Goal: Navigation & Orientation: Understand site structure

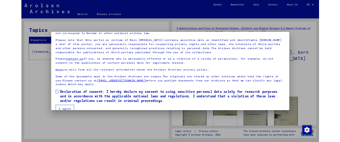
scroll to position [82, 0]
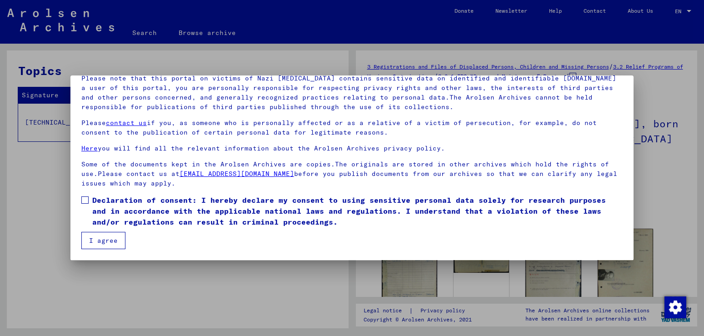
drag, startPoint x: 539, startPoint y: 215, endPoint x: 560, endPoint y: 246, distance: 38.2
click at [560, 246] on mat-dialog-content "Our terms of use were established by the international commission, which is the…" at bounding box center [351, 145] width 563 height 207
click at [561, 227] on span "Declaration of consent: I hereby declare my consent to using sensitive personal…" at bounding box center [357, 211] width 530 height 33
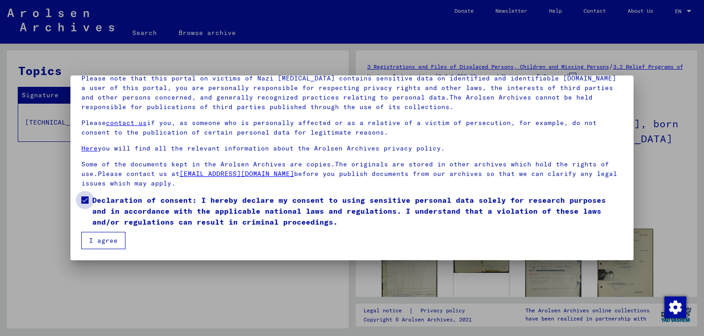
click at [431, 227] on span "Declaration of consent: I hereby declare my consent to using sensitive personal…" at bounding box center [357, 211] width 530 height 33
click at [566, 227] on span "Declaration of consent: I hereby declare my consent to using sensitive personal…" at bounding box center [357, 211] width 530 height 33
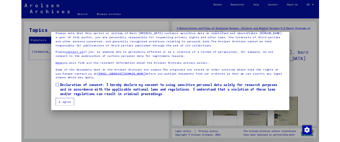
scroll to position [80, 0]
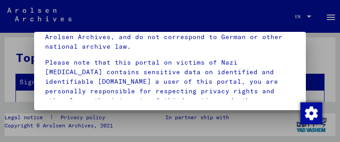
click at [287, 104] on mat-dialog-container "Welcome to the Online Archive of the Arolsen Archives! Our terms of use were es…" at bounding box center [170, 71] width 272 height 78
click at [310, 111] on img "button" at bounding box center [311, 113] width 22 height 22
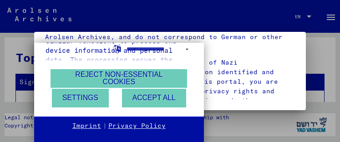
scroll to position [60, 0]
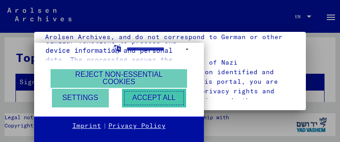
click at [167, 94] on button "Accept all" at bounding box center [154, 98] width 64 height 19
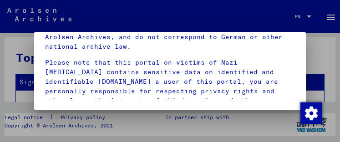
click at [193, 105] on mat-dialog-container "Welcome to the Online Archive of the Arolsen Archives! Our terms of use were es…" at bounding box center [170, 71] width 272 height 78
click at [287, 110] on div at bounding box center [170, 71] width 340 height 142
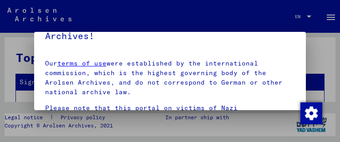
click at [290, 97] on p "Our terms of use were established by the international commission, which is the…" at bounding box center [170, 78] width 250 height 38
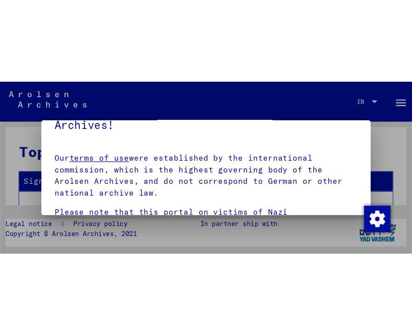
scroll to position [80, 0]
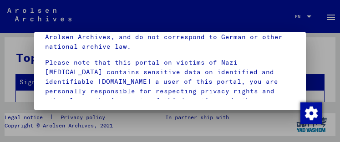
click at [282, 109] on mat-dialog-container "Welcome to the Online Archive of the Arolsen Archives! Our terms of use were es…" at bounding box center [170, 71] width 272 height 78
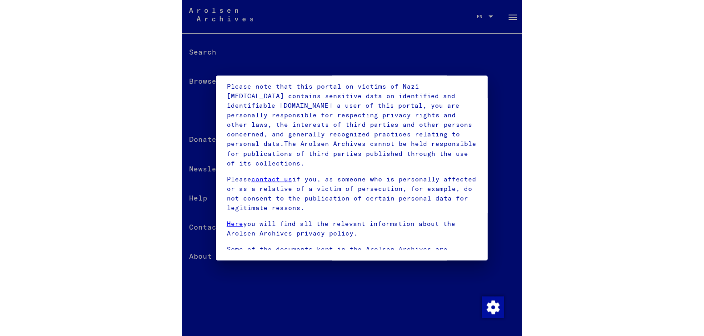
scroll to position [82, 0]
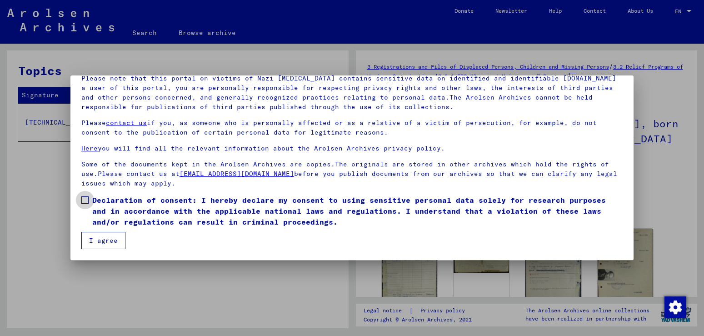
click at [84, 204] on span at bounding box center [84, 199] width 7 height 7
click at [505, 153] on p "Here you will find all the relevant information about the Arolsen Archives priv…" at bounding box center [351, 149] width 541 height 10
click at [567, 227] on span "Declaration of consent: I hereby declare my consent to using sensitive personal…" at bounding box center [357, 211] width 530 height 33
click at [528, 303] on div at bounding box center [352, 168] width 704 height 336
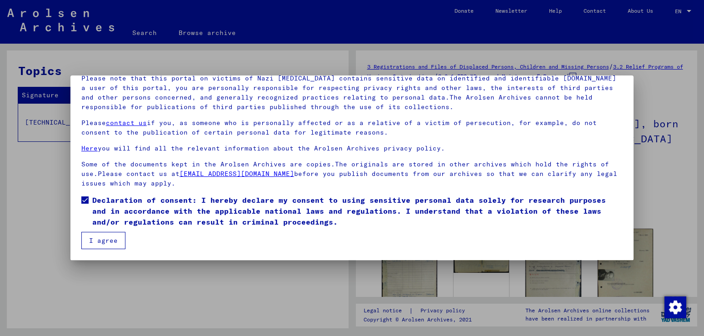
scroll to position [0, 0]
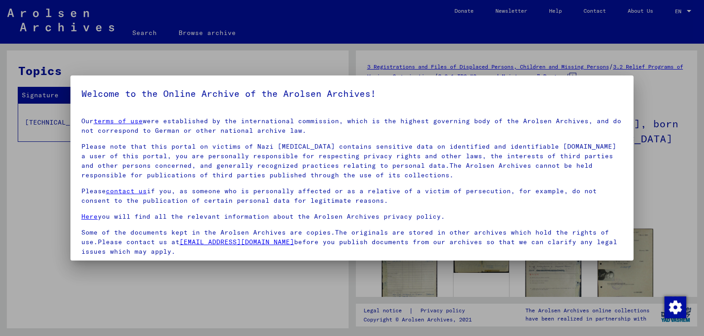
click at [534, 298] on div at bounding box center [352, 168] width 704 height 336
click at [138, 125] on link "terms of use" at bounding box center [118, 121] width 49 height 8
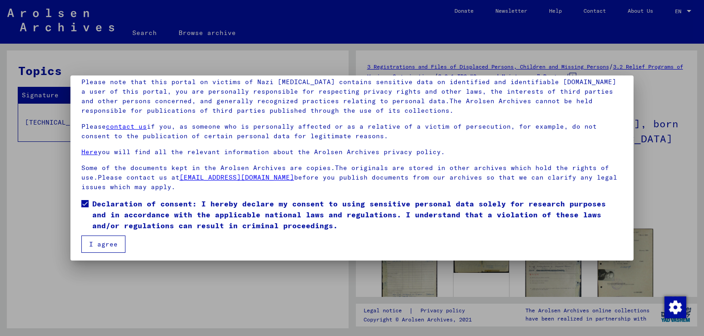
scroll to position [82, 0]
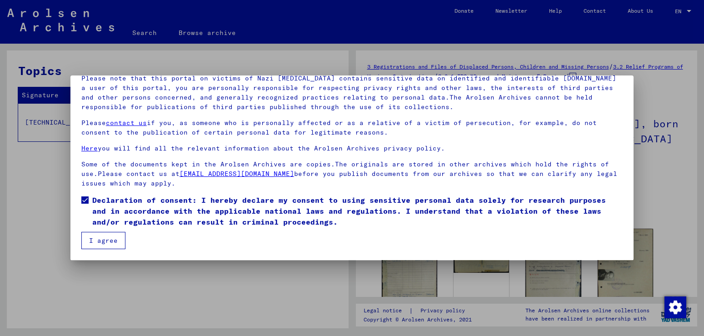
click at [634, 289] on div at bounding box center [352, 168] width 704 height 336
drag, startPoint x: 632, startPoint y: 258, endPoint x: 647, endPoint y: 267, distance: 17.3
click at [657, 253] on div at bounding box center [352, 168] width 704 height 336
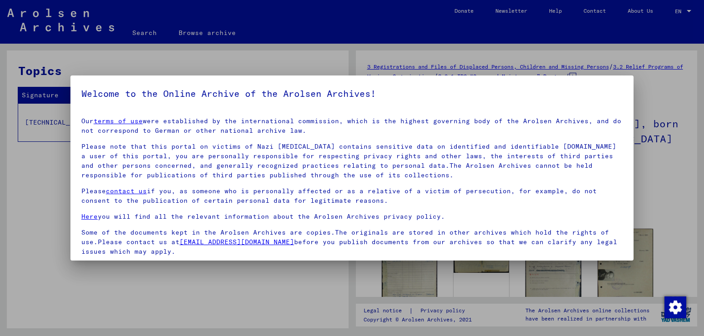
click at [611, 241] on div "Our terms of use were established by the international commission, which is the…" at bounding box center [351, 186] width 541 height 140
click at [479, 287] on div at bounding box center [352, 168] width 704 height 336
click at [404, 290] on div at bounding box center [352, 168] width 704 height 336
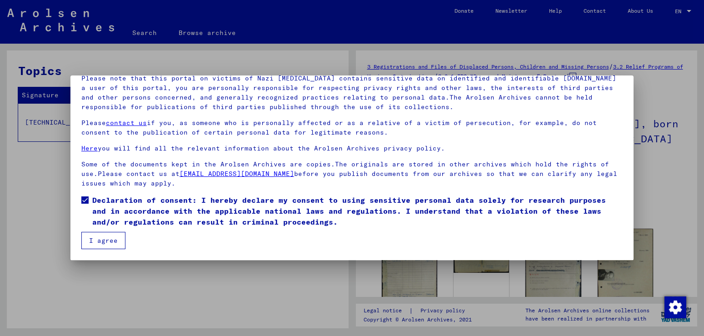
scroll to position [82, 0]
click at [623, 240] on mat-dialog-content "Our terms of use were established by the international commission, which is the…" at bounding box center [351, 145] width 563 height 207
